Goal: Transaction & Acquisition: Purchase product/service

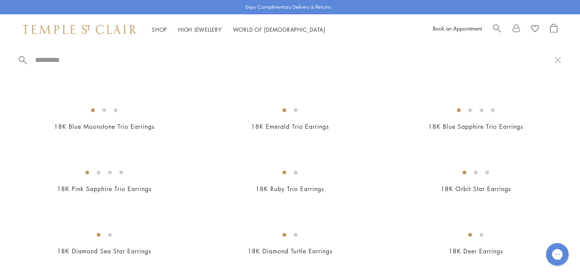
click at [495, 31] on span "Search" at bounding box center [497, 28] width 8 height 8
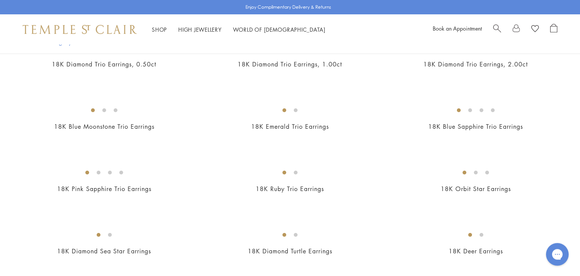
click at [495, 31] on span "Search" at bounding box center [497, 28] width 8 height 8
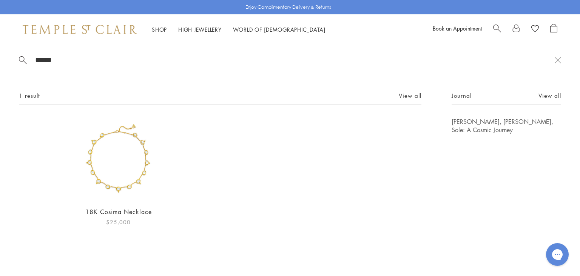
type input "******"
click at [112, 180] on img at bounding box center [118, 158] width 83 height 83
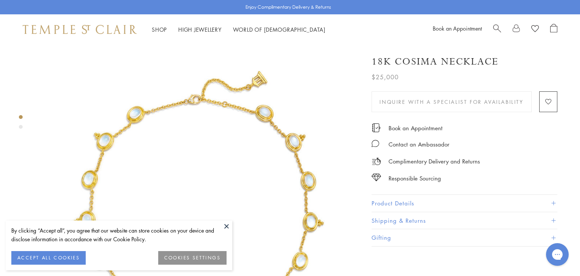
click at [228, 226] on button at bounding box center [226, 225] width 11 height 11
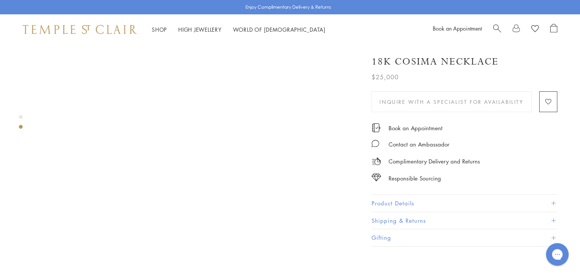
scroll to position [355, 0]
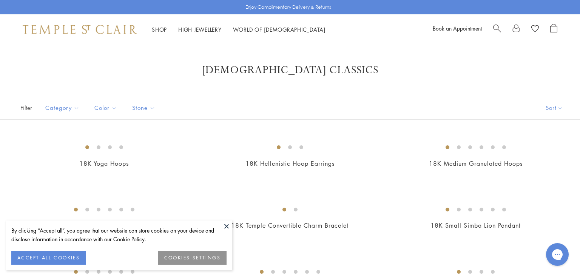
click at [224, 226] on button at bounding box center [226, 225] width 11 height 11
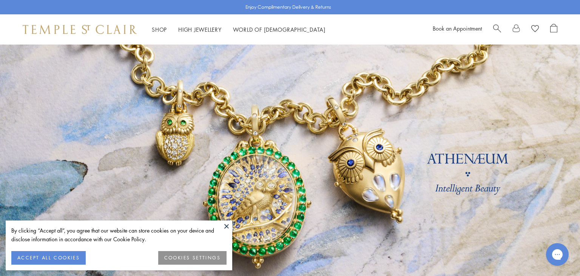
click at [228, 224] on button at bounding box center [226, 225] width 11 height 11
